Goal: Information Seeking & Learning: Learn about a topic

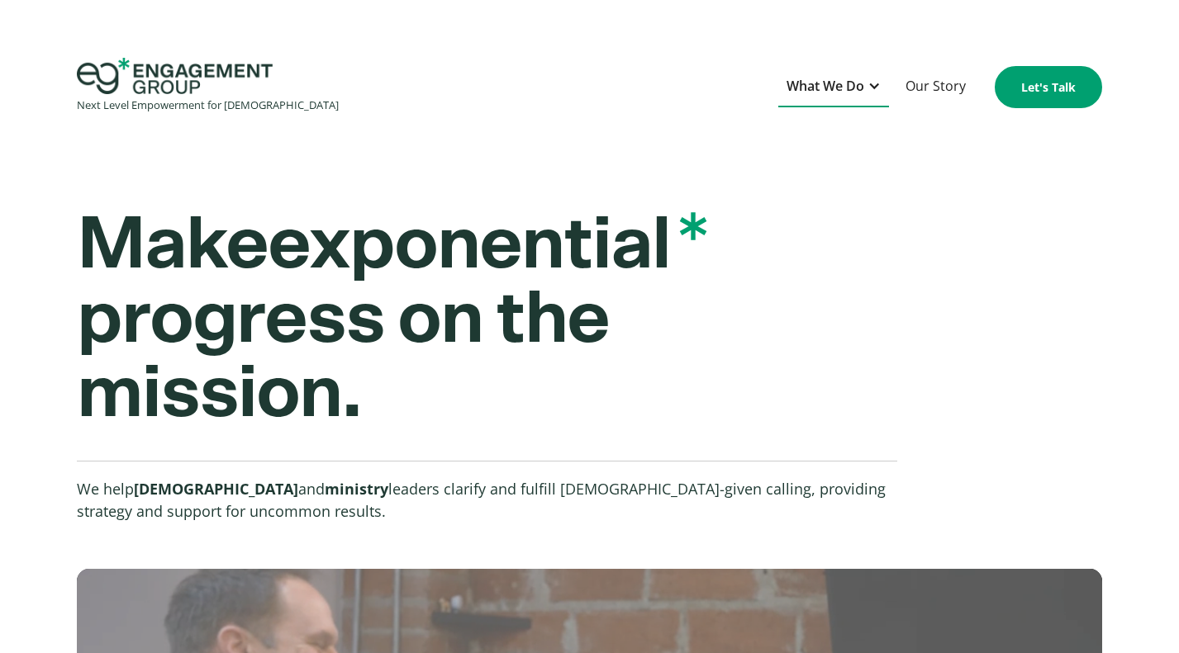
click at [823, 93] on div "What We Do" at bounding box center [825, 86] width 78 height 22
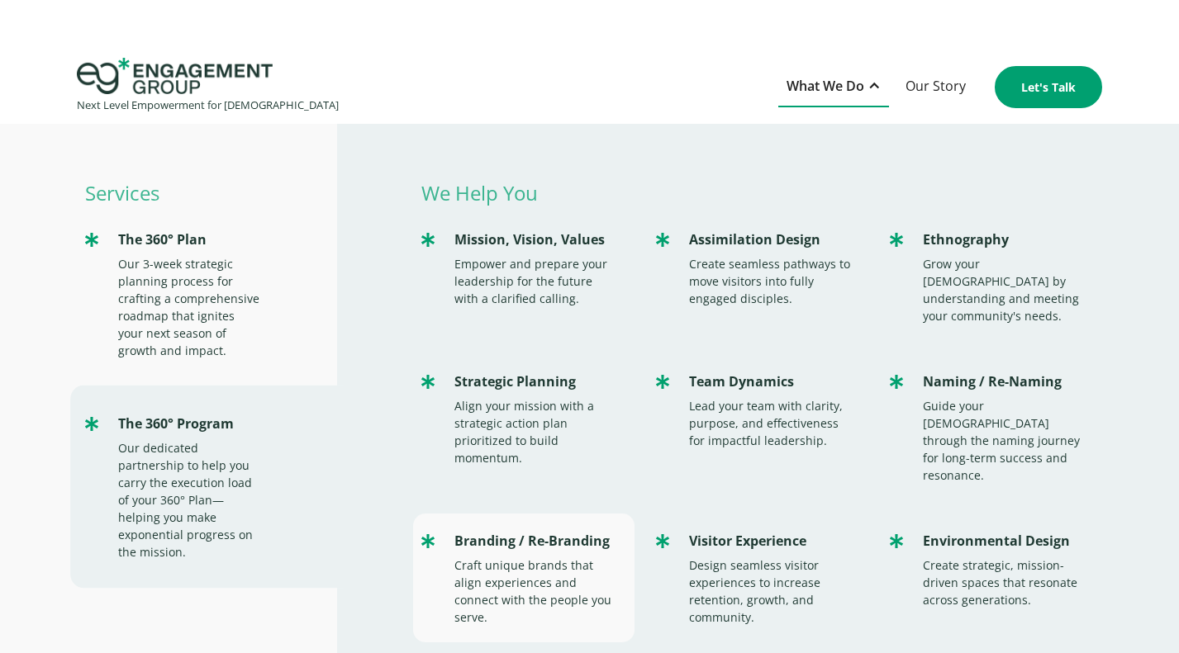
click at [575, 530] on div "Branding / Re-Branding" at bounding box center [535, 541] width 163 height 22
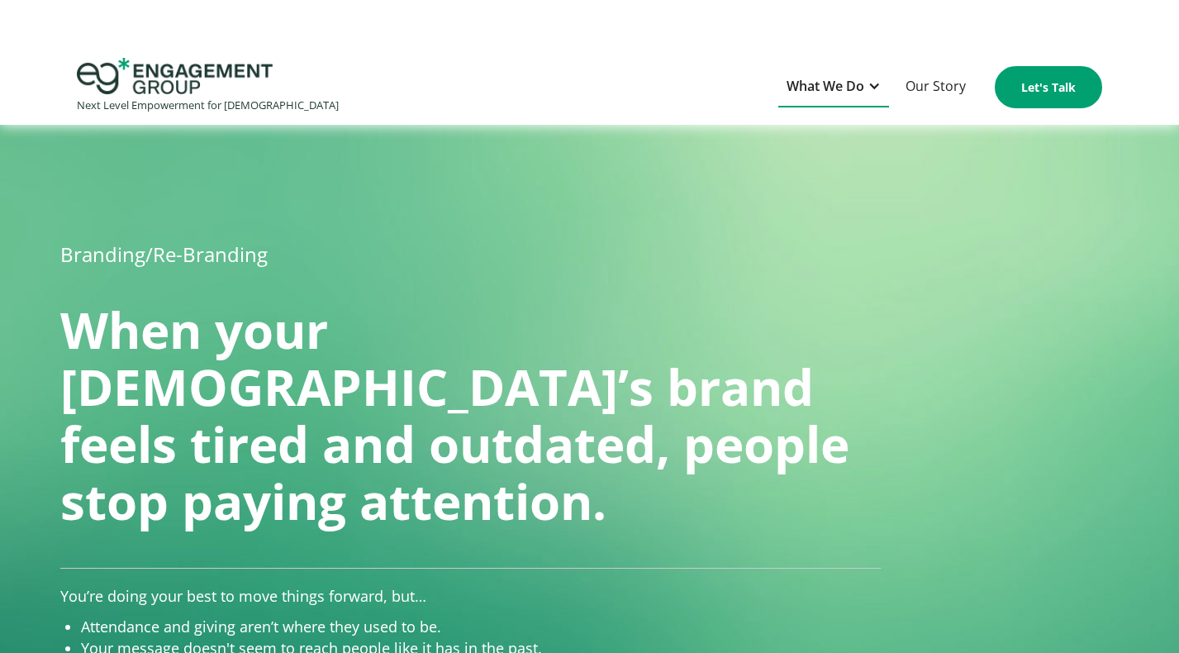
click at [830, 78] on div "What We Do" at bounding box center [825, 86] width 78 height 22
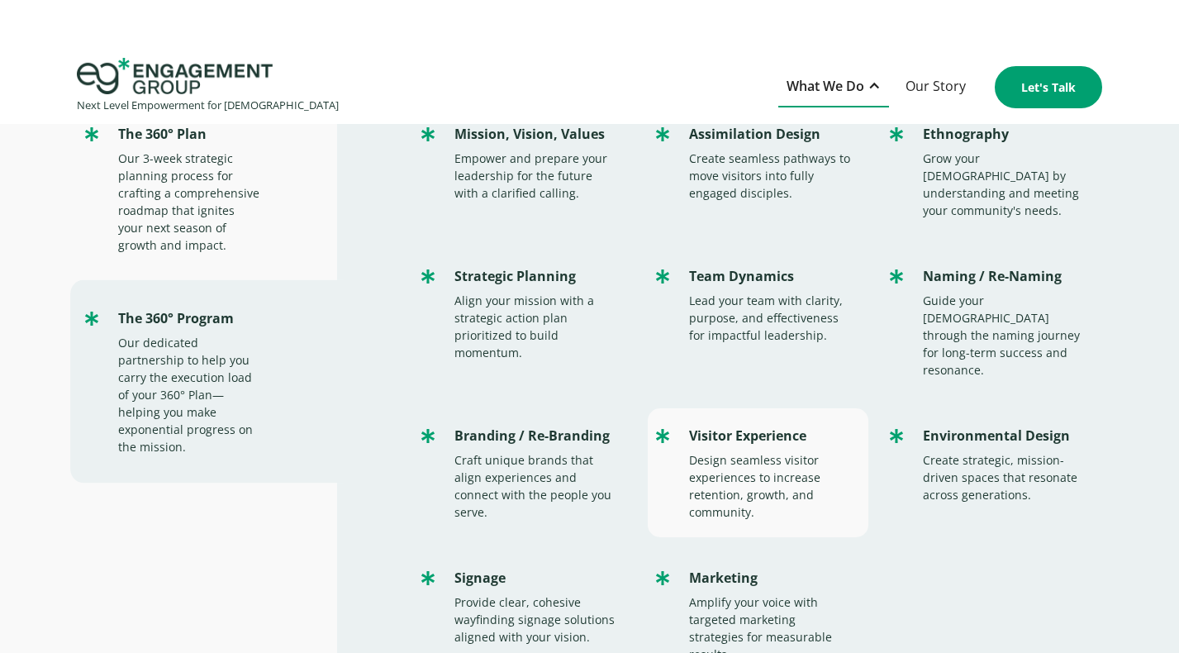
scroll to position [105, 0]
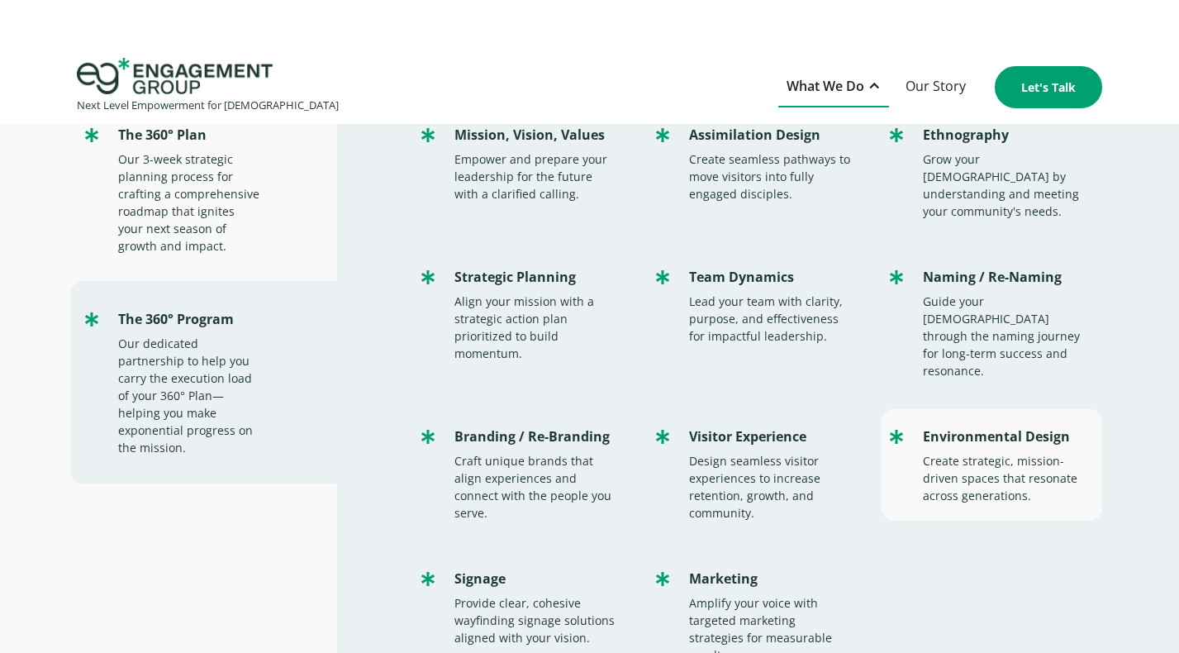
click at [961, 452] on div "Create strategic, mission-driven spaces that resonate across generations." at bounding box center [1004, 478] width 163 height 52
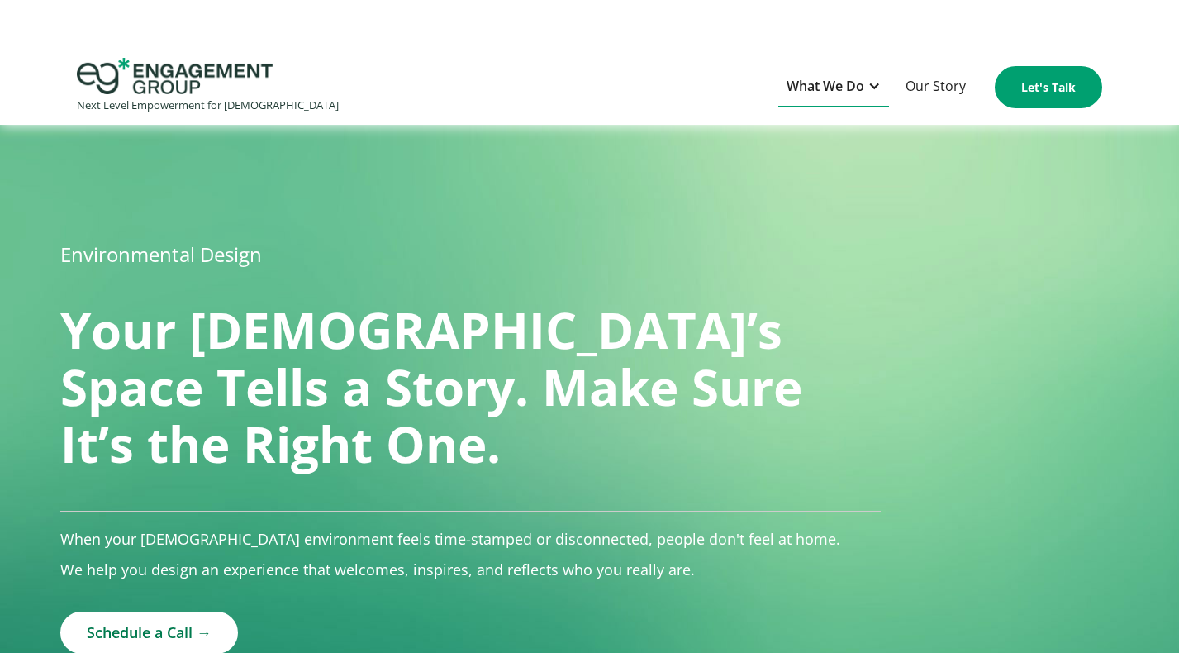
click at [825, 86] on div "What We Do" at bounding box center [825, 86] width 78 height 22
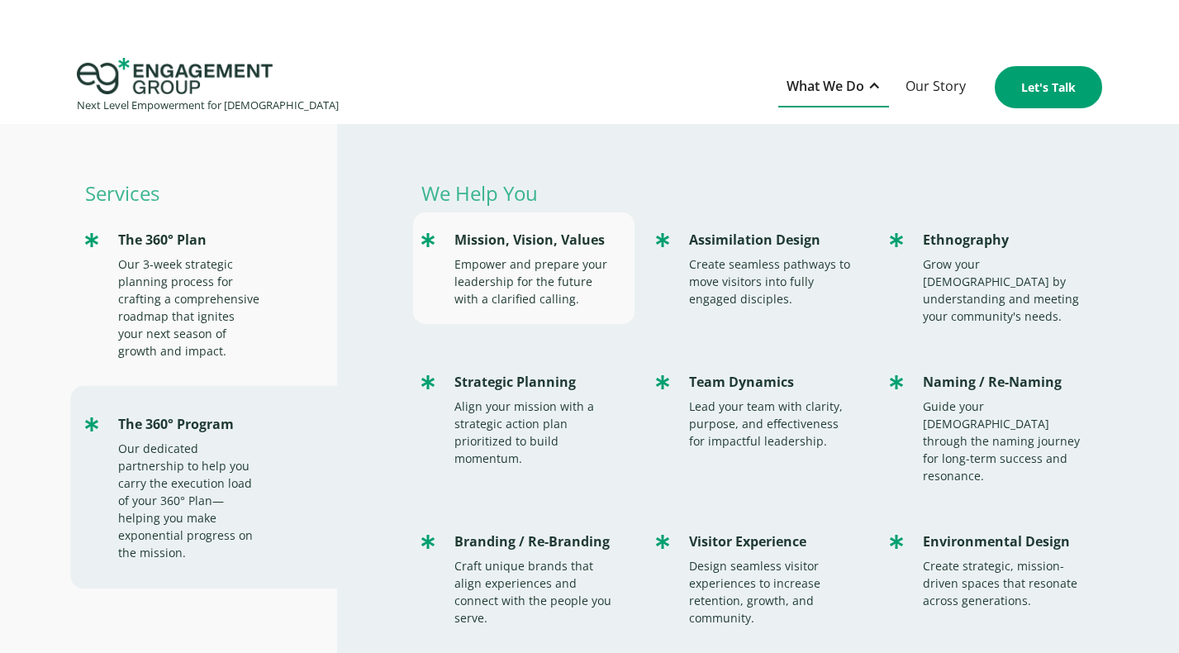
click at [544, 249] on div "Mission, Vision, Values" at bounding box center [535, 240] width 163 height 22
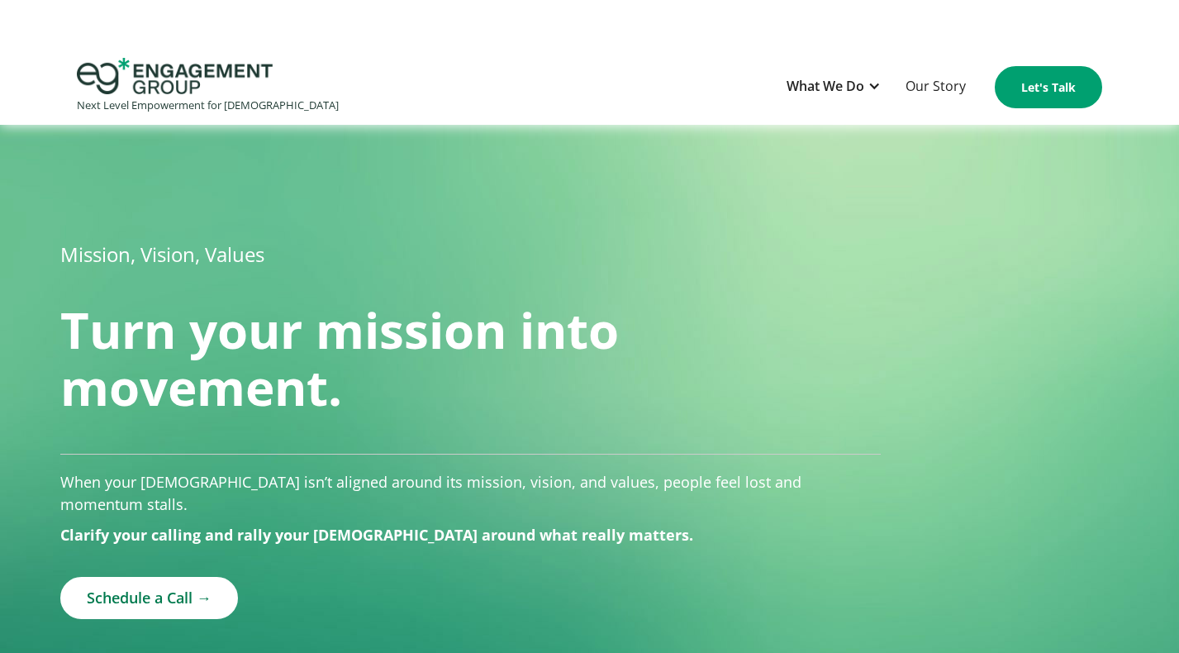
click at [785, 190] on div at bounding box center [590, 174] width 1026 height 99
click at [839, 90] on div "What We Do" at bounding box center [825, 86] width 78 height 22
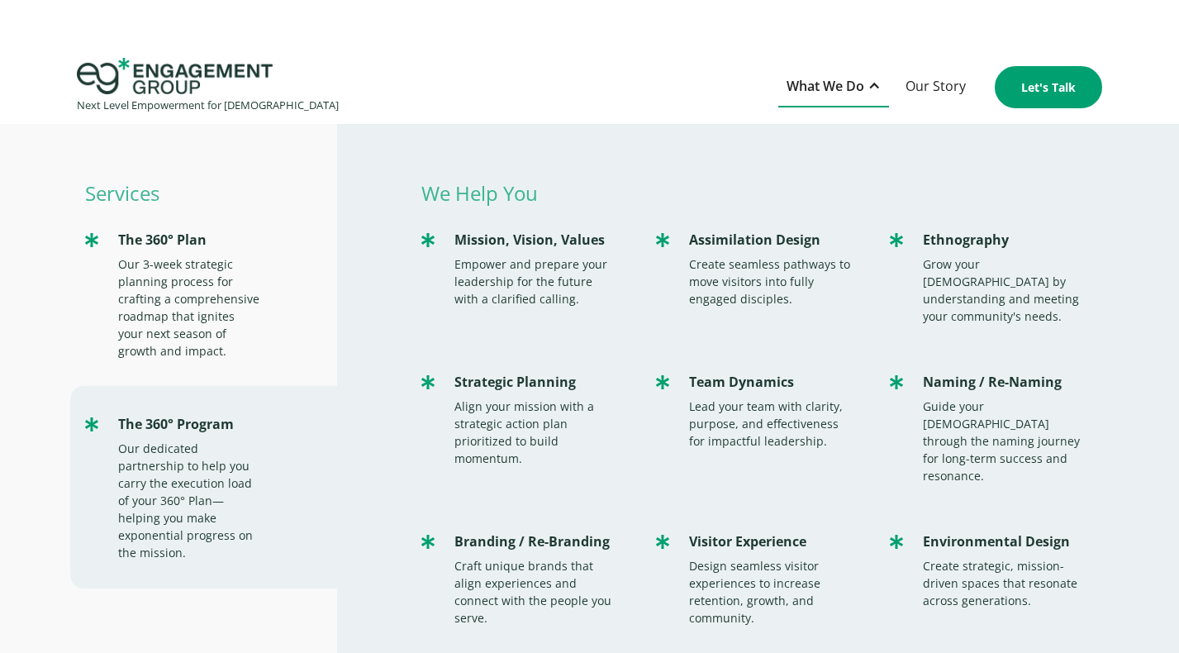
click at [735, 105] on div "Next Level Empowerment for Churches What We Do Services The 360° Plan Our 3-wee…" at bounding box center [589, 87] width 1179 height 59
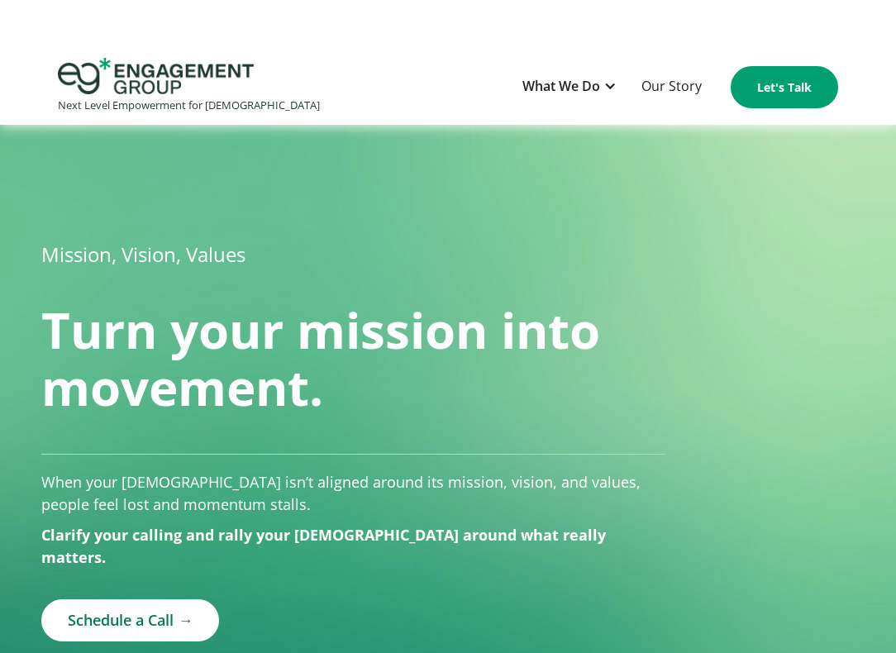
click at [91, 355] on h1 "Turn your mission into movement." at bounding box center [352, 359] width 623 height 114
click at [582, 86] on div "What We Do" at bounding box center [561, 86] width 78 height 22
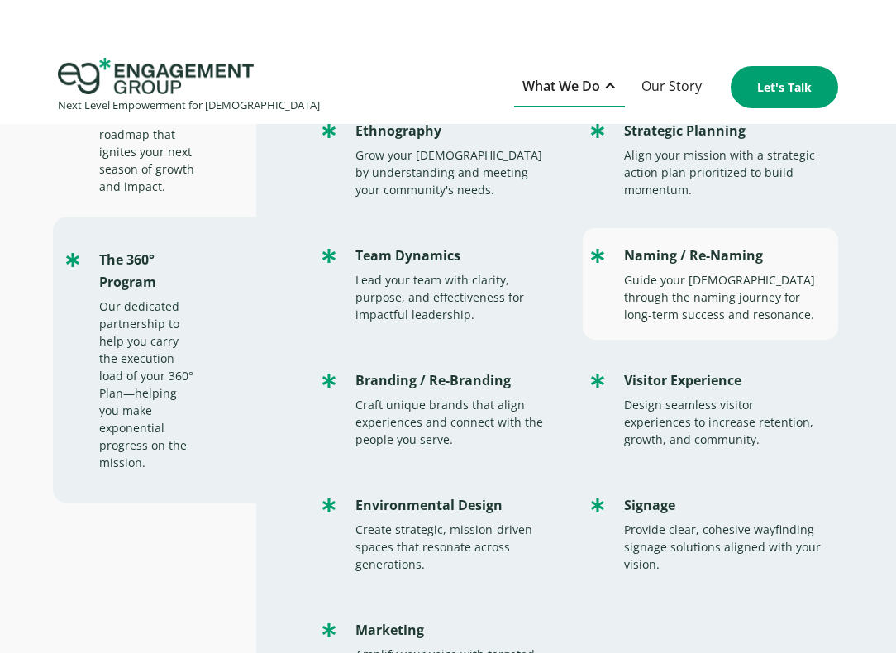
scroll to position [240, 0]
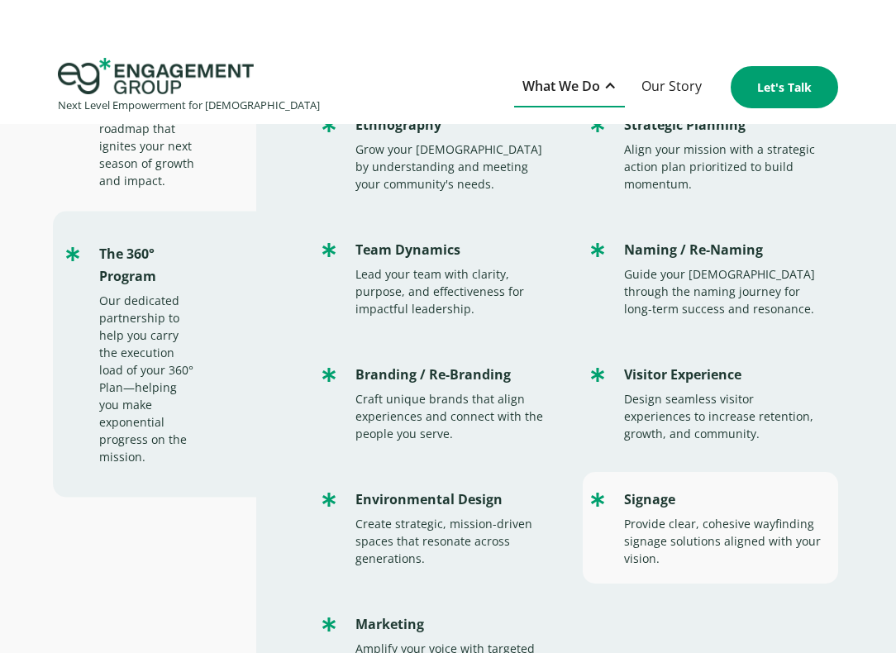
click at [665, 530] on div "Provide clear, cohesive wayfinding signage solutions aligned with your vision." at bounding box center [722, 541] width 197 height 52
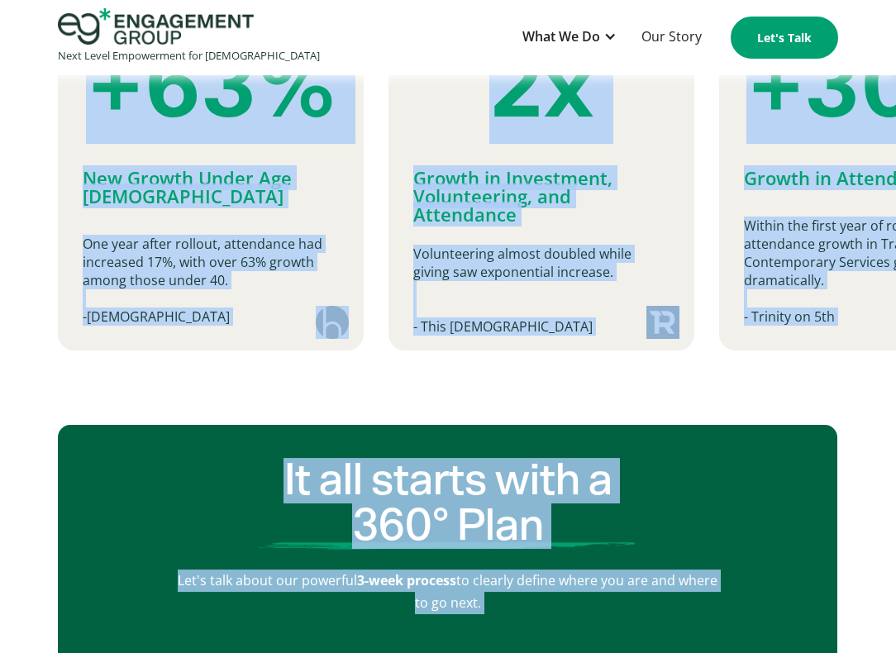
scroll to position [4530, 0]
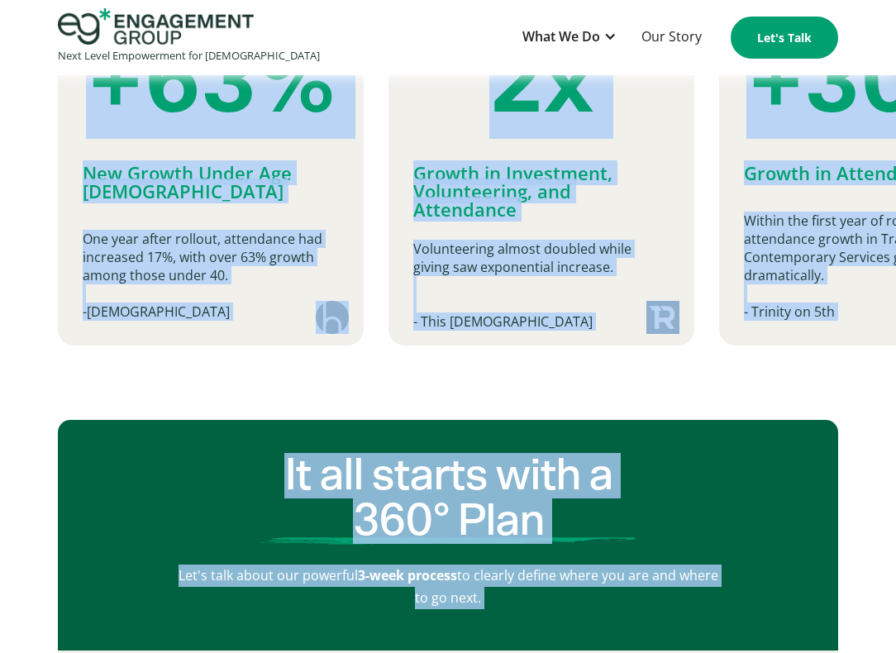
drag, startPoint x: 45, startPoint y: 254, endPoint x: 520, endPoint y: 373, distance: 489.5
copy div "Signage Help visitors move confidently through your space. Effective signage do…"
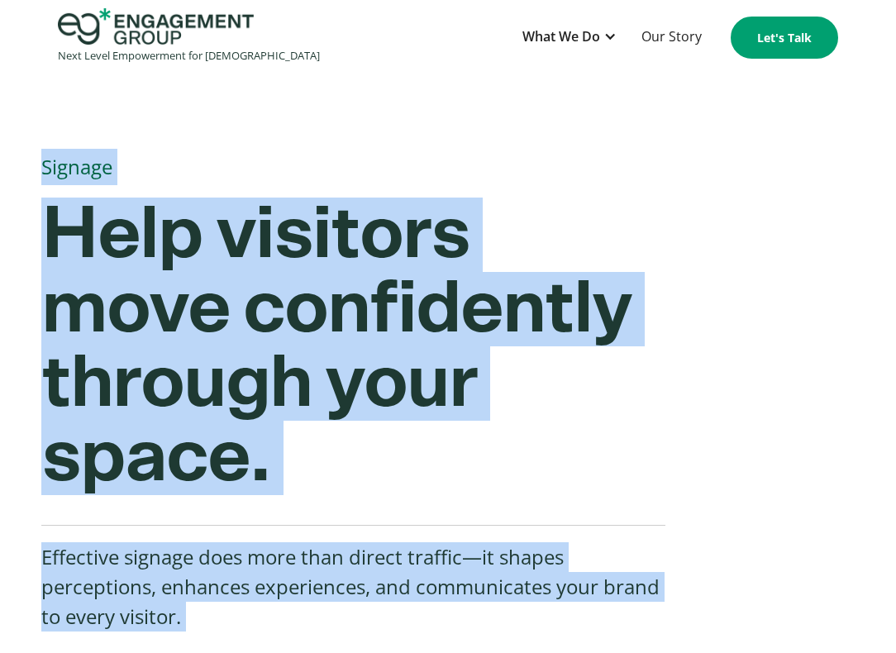
scroll to position [226, 0]
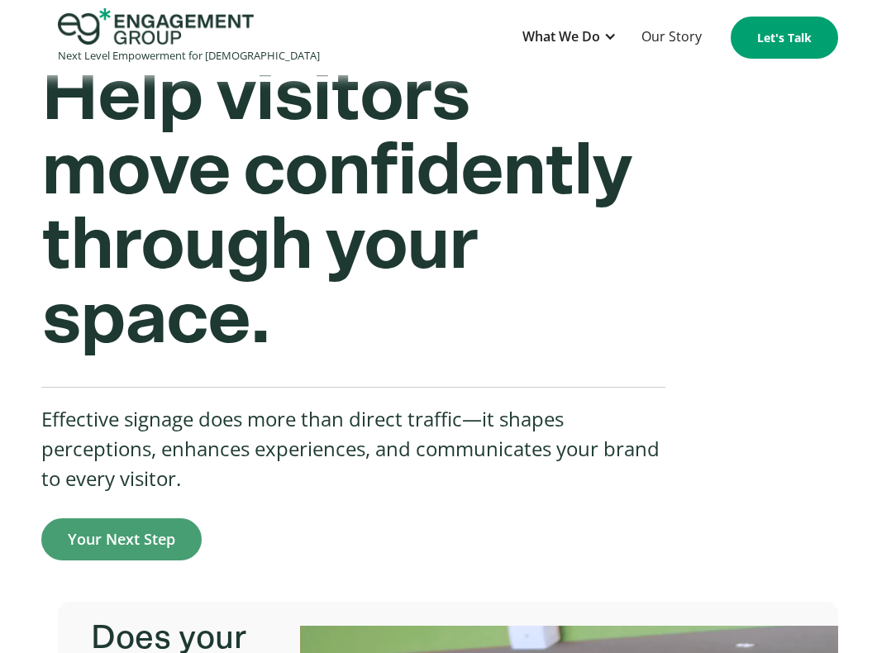
click at [613, 497] on div "By clicking "Accept all cookies", you agree to storing cookies on your device t…" at bounding box center [713, 509] width 291 height 69
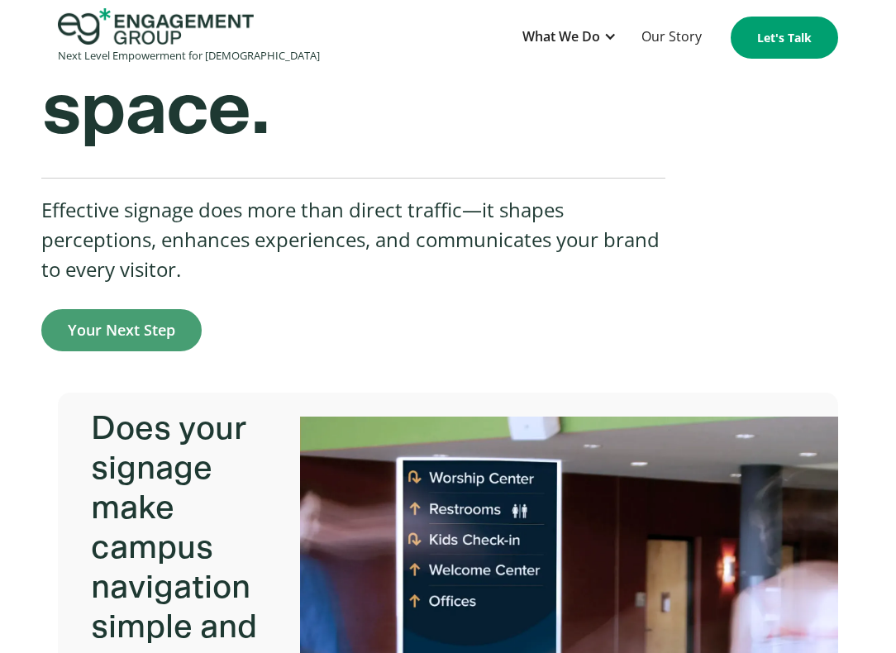
scroll to position [427, 0]
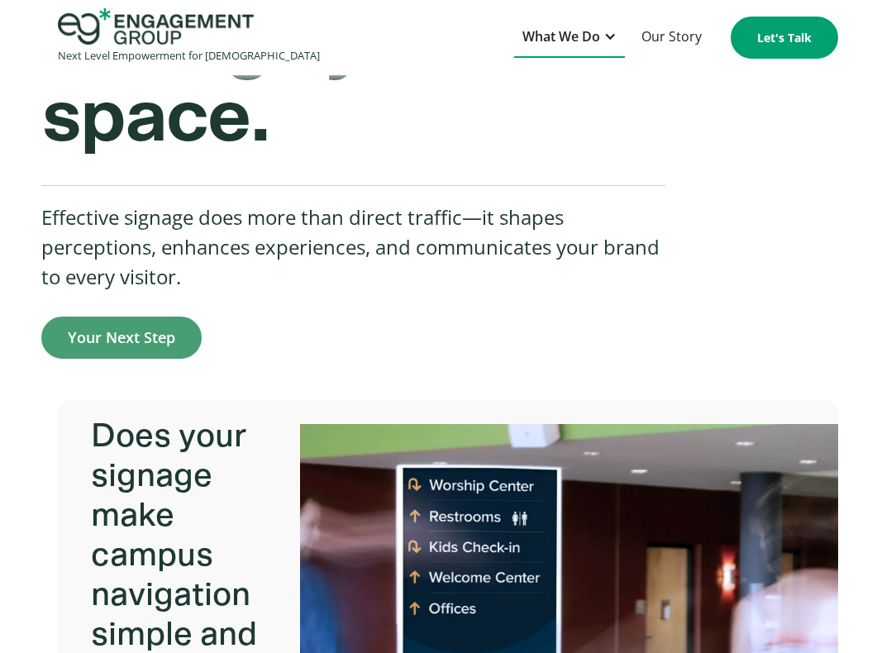
click at [592, 30] on div "What We Do" at bounding box center [561, 37] width 78 height 22
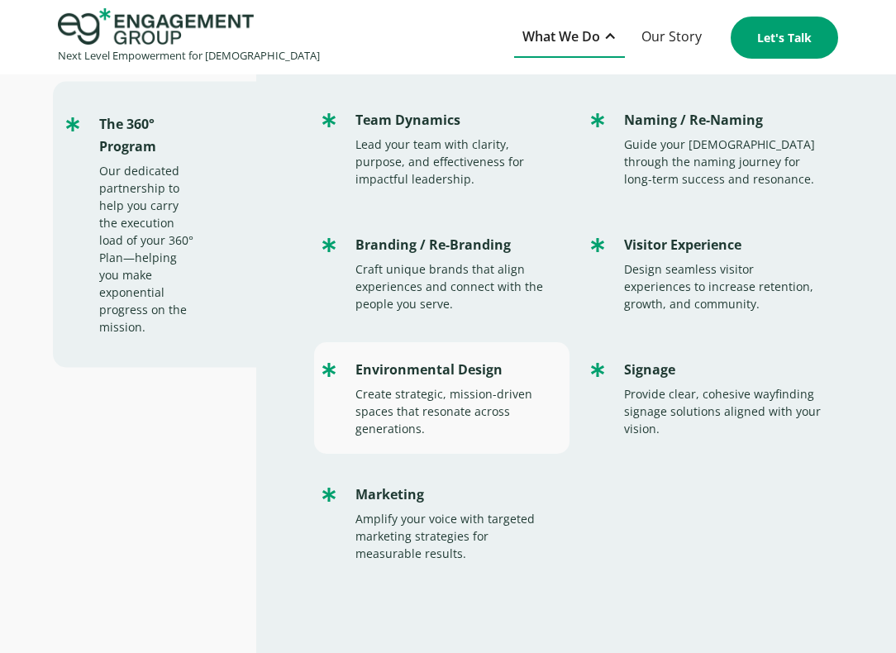
scroll to position [320, 0]
click at [442, 377] on div "Environmental Design" at bounding box center [453, 370] width 197 height 22
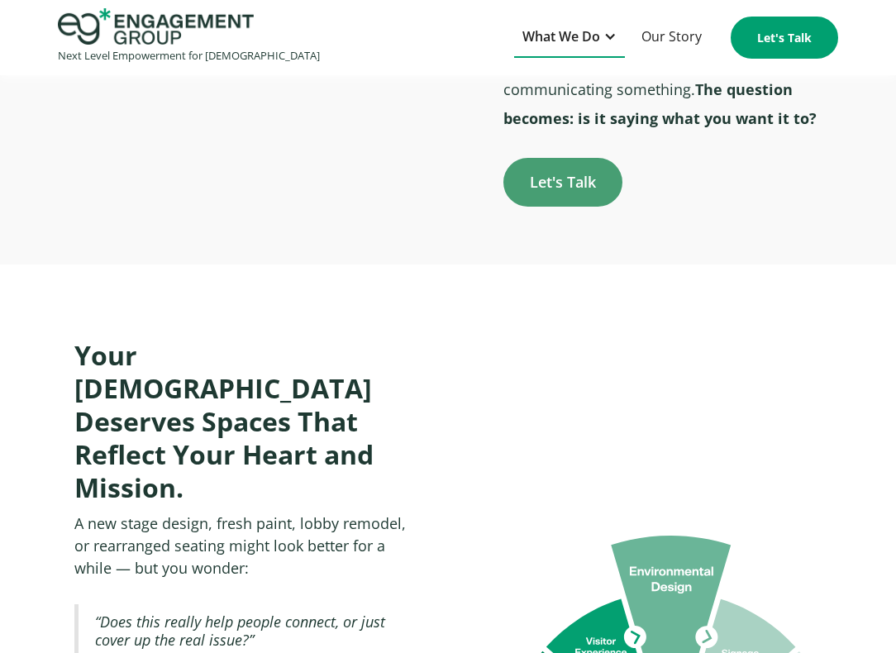
click at [587, 40] on div "What We Do" at bounding box center [561, 37] width 78 height 22
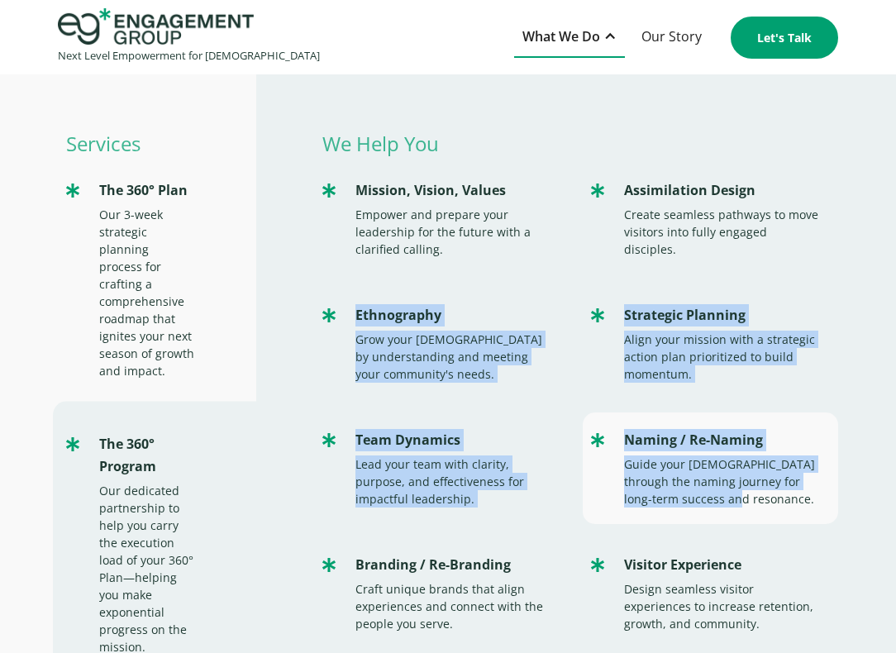
drag, startPoint x: 306, startPoint y: 283, endPoint x: 783, endPoint y: 497, distance: 523.6
click at [783, 497] on div "We Help You Mission, Vision, Values Empower and prepare your leadership for the…" at bounding box center [575, 527] width 639 height 906
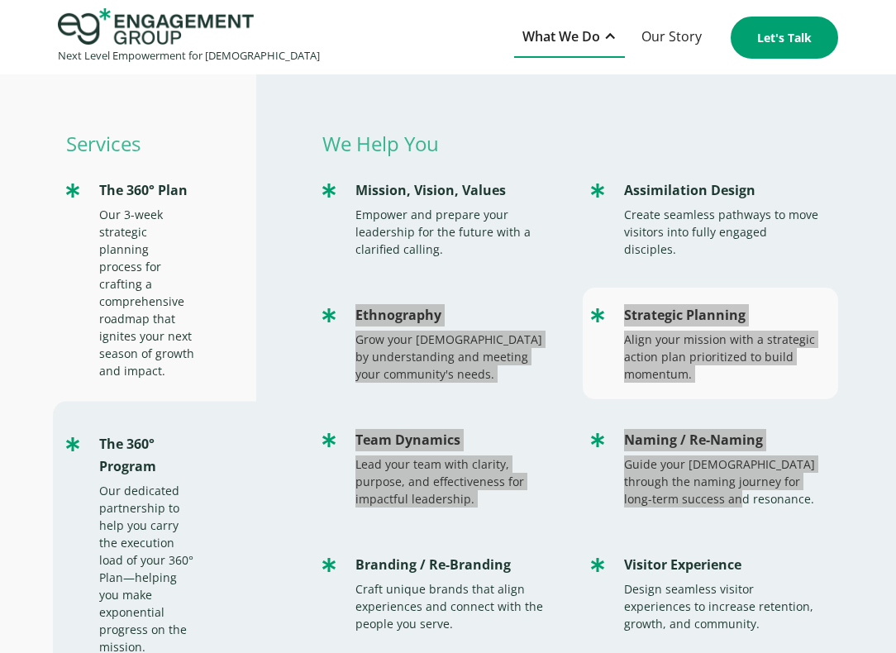
drag, startPoint x: 2, startPoint y: 388, endPoint x: 831, endPoint y: 287, distance: 834.7
click at [831, 287] on div "Strategic Planning Align your mission with a strategic action plan prioritized …" at bounding box center [709, 343] width 255 height 112
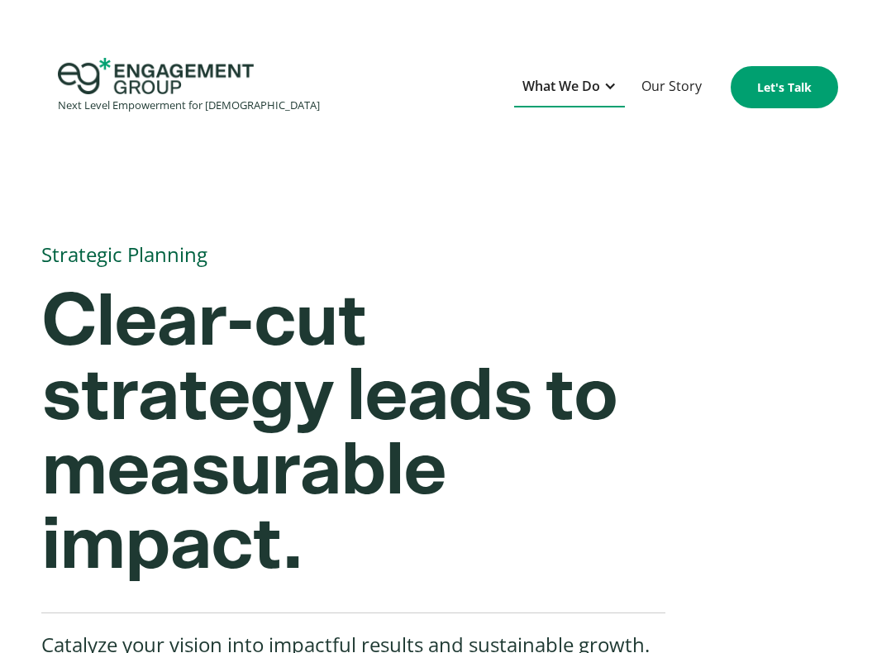
click at [563, 85] on div "What We Do" at bounding box center [561, 86] width 78 height 22
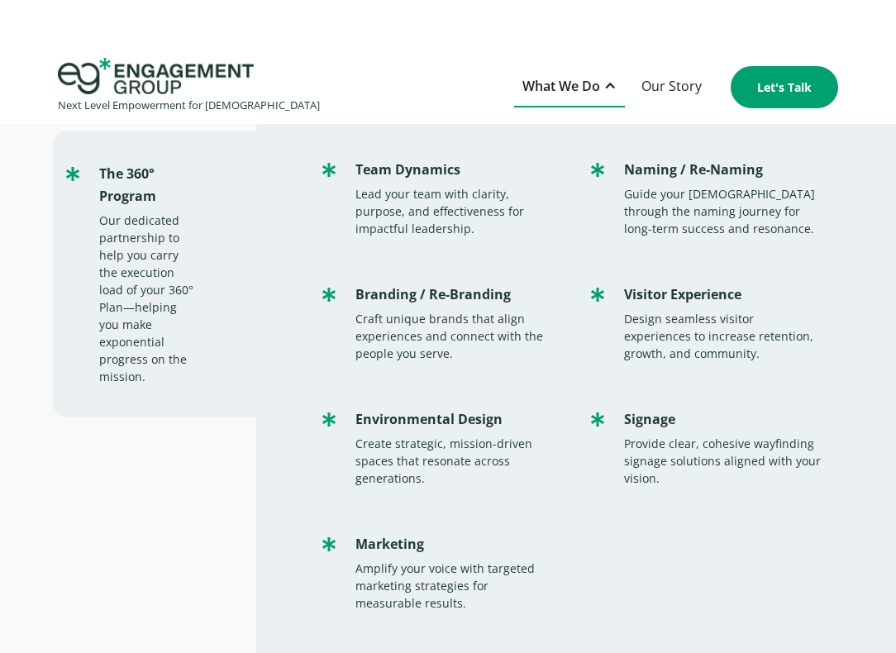
scroll to position [320, 0]
